Goal: Transaction & Acquisition: Purchase product/service

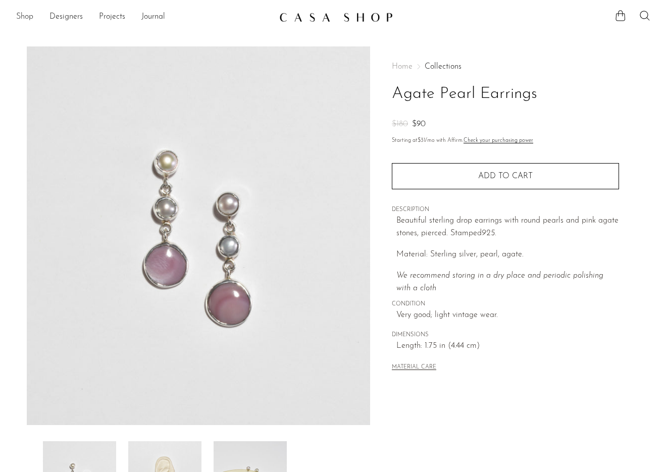
click at [19, 12] on link "Shop" at bounding box center [24, 17] width 17 height 13
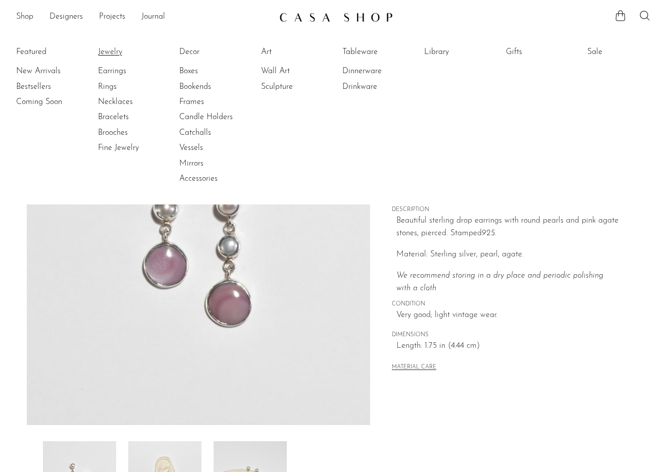
click at [114, 53] on link "Jewelry" at bounding box center [136, 51] width 76 height 11
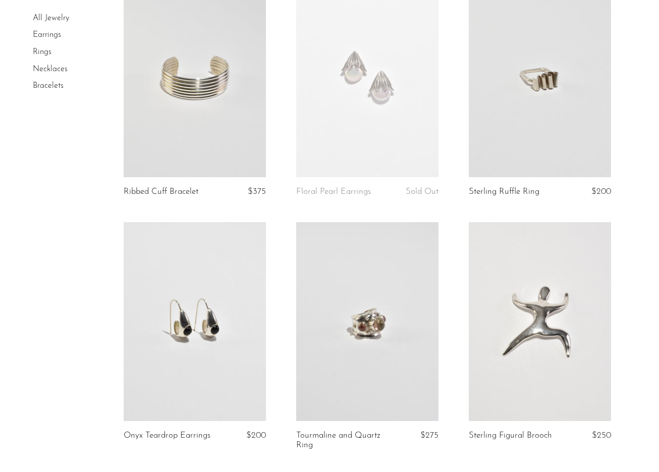
scroll to position [663, 0]
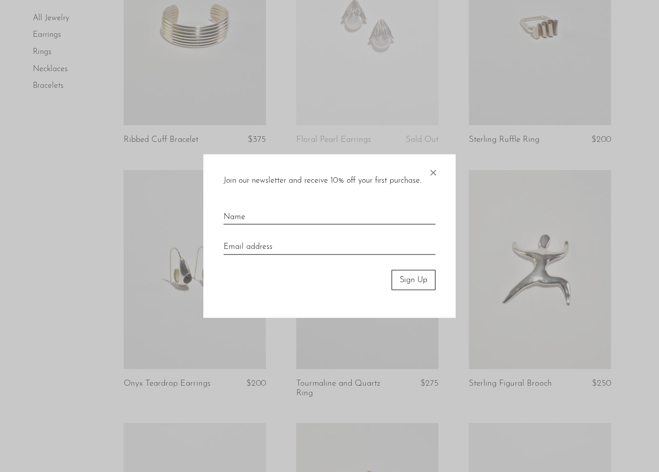
click at [441, 169] on div "Join our newsletter and receive 10% off your first purchase. × Sign Up" at bounding box center [329, 236] width 252 height 164
click at [436, 175] on span "×" at bounding box center [433, 170] width 10 height 32
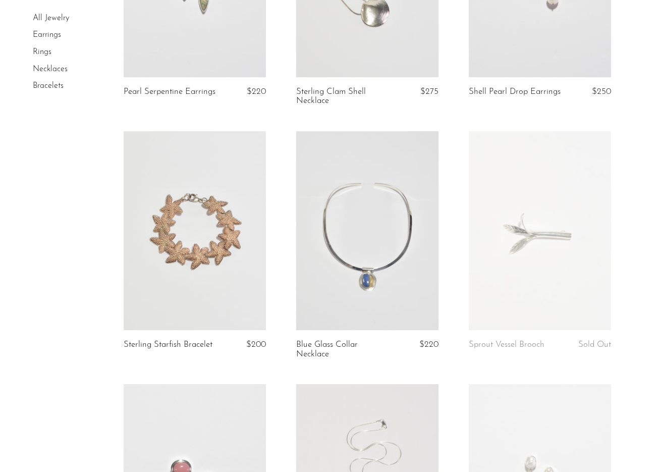
scroll to position [1134, 0]
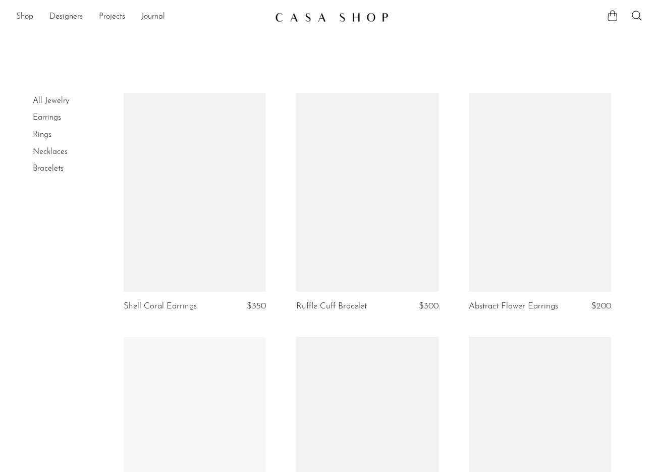
scroll to position [1121, 0]
